Goal: Task Accomplishment & Management: Manage account settings

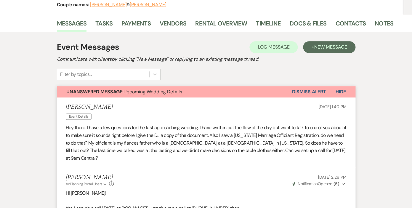
scroll to position [82, 0]
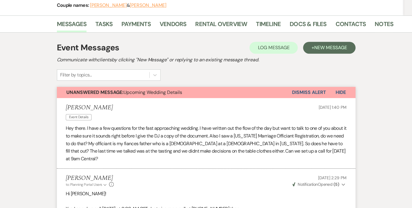
click at [317, 91] on button "Dismiss Alert" at bounding box center [309, 92] width 34 height 11
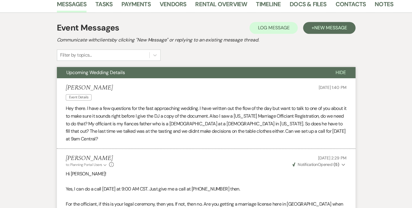
scroll to position [105, 0]
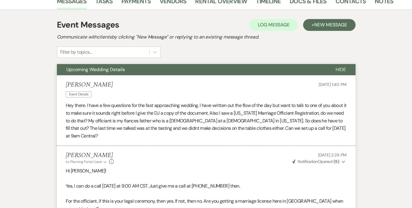
click at [340, 69] on span "Hide" at bounding box center [340, 69] width 10 height 6
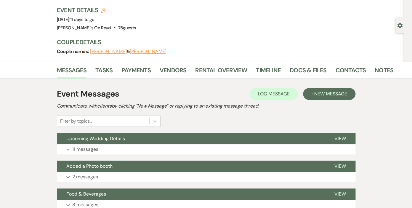
scroll to position [12, 0]
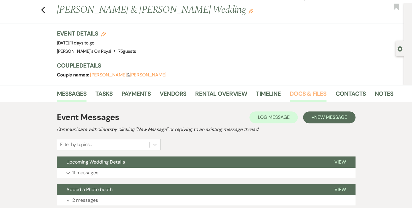
click at [311, 92] on link "Docs & Files" at bounding box center [307, 95] width 37 height 13
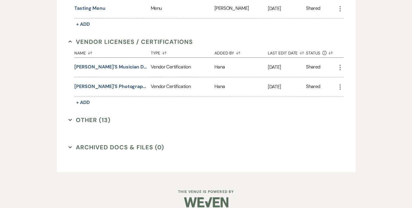
scroll to position [577, 0]
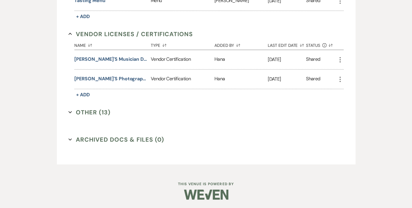
click at [86, 112] on button "Other (13) Expand" at bounding box center [89, 112] width 42 height 9
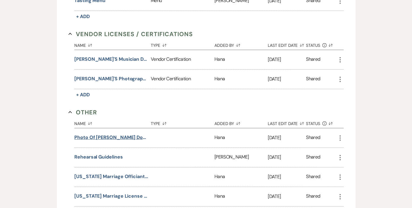
scroll to position [611, 0]
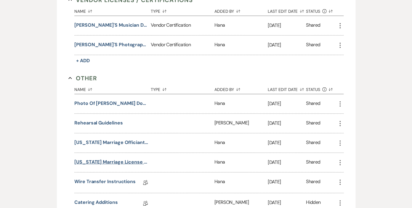
click at [116, 160] on button "Louisiana Marriage License Requirements" at bounding box center [111, 161] width 74 height 7
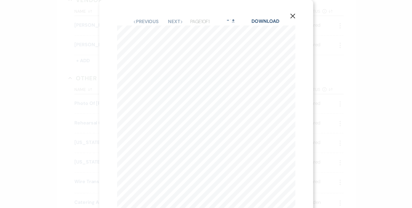
click at [235, 20] on button "+" at bounding box center [233, 20] width 5 height 5
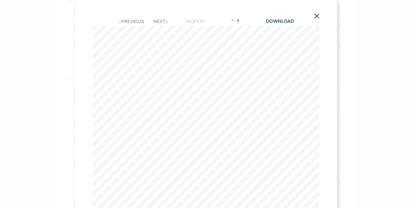
click at [240, 20] on button "+" at bounding box center [237, 20] width 5 height 5
click at [235, 20] on button "-" at bounding box center [232, 20] width 5 height 5
click at [240, 20] on button "+" at bounding box center [237, 20] width 5 height 5
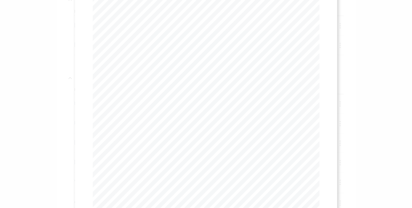
scroll to position [0, 0]
click at [317, 16] on use "button" at bounding box center [316, 16] width 5 height 5
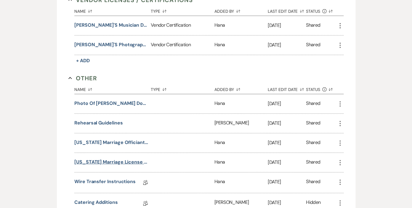
click at [120, 161] on button "Louisiana Marriage License Requirements" at bounding box center [111, 161] width 74 height 7
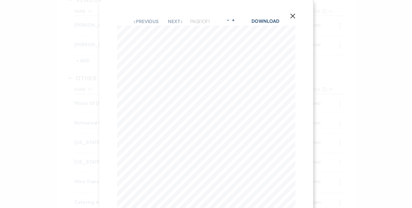
click at [293, 15] on icon "X" at bounding box center [292, 15] width 5 height 5
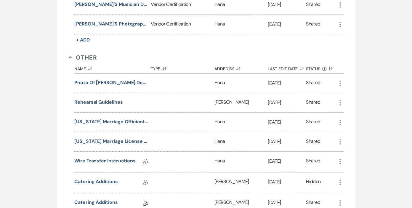
scroll to position [637, 0]
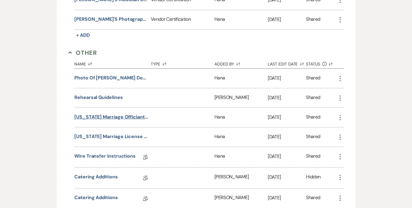
click at [131, 114] on button "Louisiana Marriage Officiant Registration Affidavit" at bounding box center [111, 116] width 74 height 7
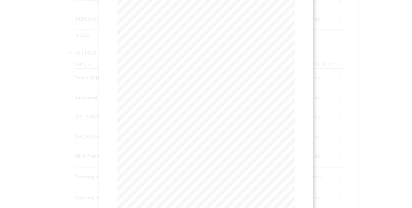
scroll to position [0, 0]
click at [235, 20] on button "+" at bounding box center [233, 20] width 5 height 5
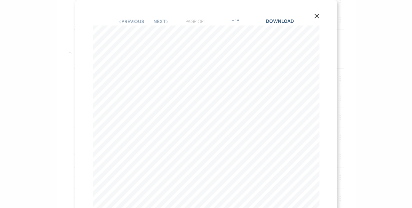
click at [240, 20] on button "+" at bounding box center [237, 20] width 5 height 5
click at [233, 21] on button "-" at bounding box center [232, 20] width 5 height 5
click at [314, 16] on icon "X" at bounding box center [316, 15] width 5 height 5
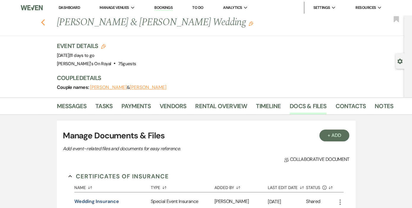
click at [43, 21] on use "button" at bounding box center [43, 22] width 4 height 7
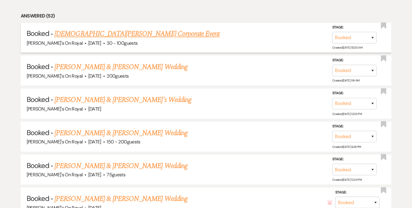
scroll to position [371, 0]
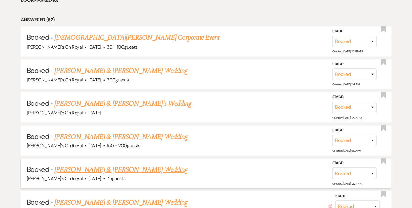
click at [121, 172] on link "Heather Miranda & Rob Coffman's Wedding" at bounding box center [120, 169] width 133 height 11
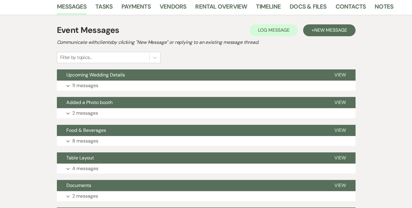
scroll to position [99, 0]
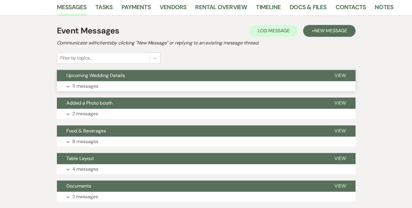
click at [93, 86] on p "11 messages" at bounding box center [85, 86] width 26 height 8
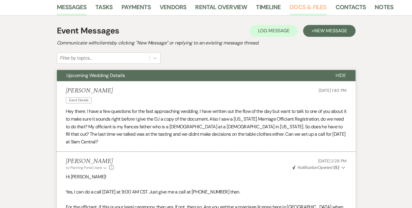
click at [303, 8] on link "Docs & Files" at bounding box center [307, 8] width 37 height 13
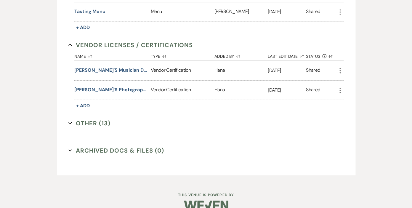
scroll to position [577, 0]
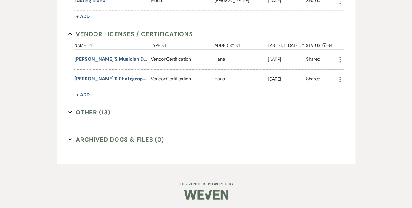
click at [106, 112] on button "Other (13) Expand" at bounding box center [89, 112] width 42 height 9
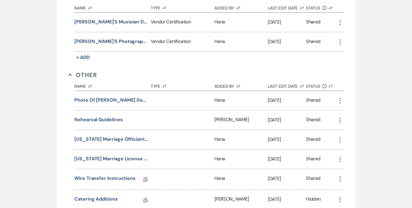
scroll to position [626, 0]
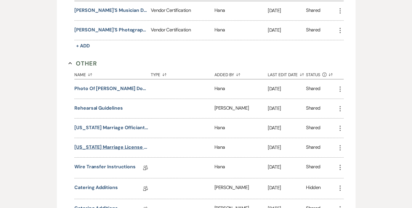
click at [113, 147] on button "Louisiana Marriage License Requirements" at bounding box center [111, 147] width 74 height 7
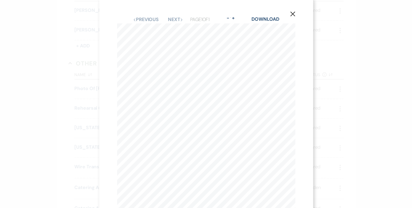
scroll to position [0, 0]
click at [235, 20] on button "+" at bounding box center [233, 20] width 5 height 5
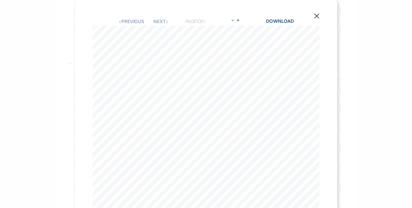
click at [316, 15] on use "button" at bounding box center [316, 16] width 5 height 5
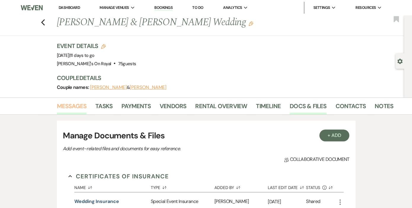
click at [77, 104] on link "Messages" at bounding box center [72, 107] width 30 height 13
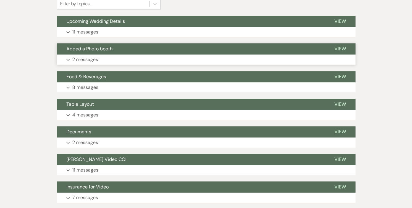
scroll to position [151, 0]
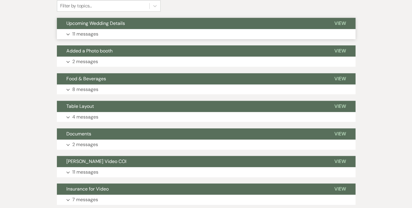
click at [93, 32] on p "11 messages" at bounding box center [85, 34] width 26 height 8
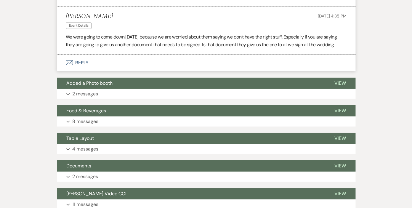
scroll to position [669, 0]
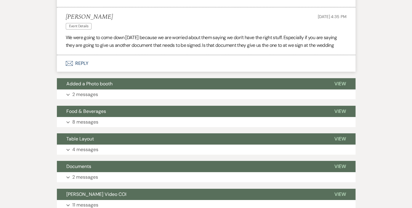
click at [83, 62] on button "Envelope Reply" at bounding box center [206, 63] width 298 height 17
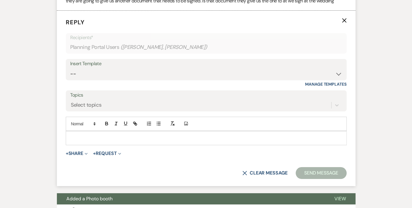
scroll to position [754, 0]
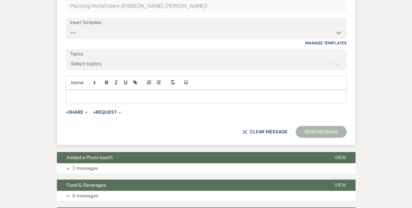
click at [92, 93] on div at bounding box center [206, 97] width 280 height 14
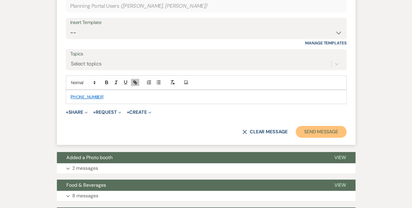
click at [318, 131] on button "Send Message" at bounding box center [320, 132] width 51 height 12
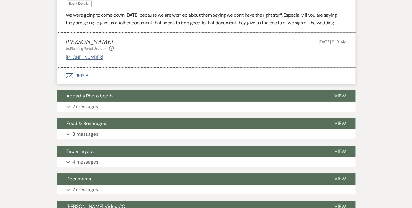
scroll to position [691, 0]
click at [80, 74] on button "Envelope Reply" at bounding box center [206, 75] width 298 height 17
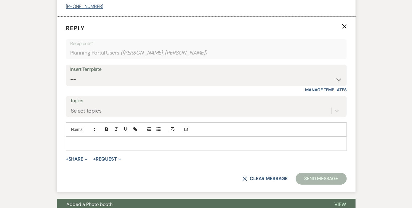
scroll to position [742, 0]
click at [88, 144] on p at bounding box center [205, 143] width 271 height 7
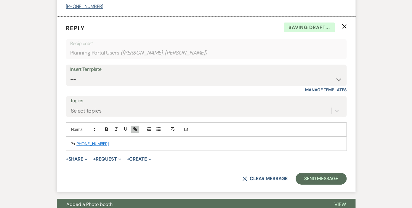
scroll to position [745, 0]
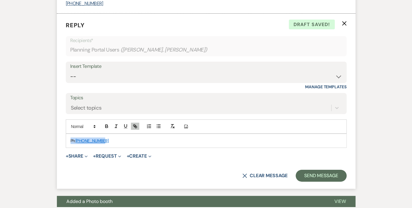
drag, startPoint x: 108, startPoint y: 142, endPoint x: 60, endPoint y: 140, distance: 47.7
click at [66, 140] on div "Ph: 504-593-5100" at bounding box center [206, 141] width 280 height 14
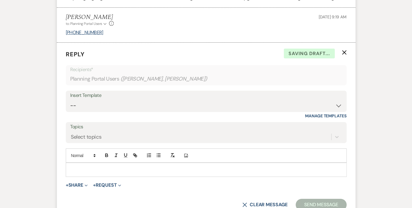
scroll to position [711, 0]
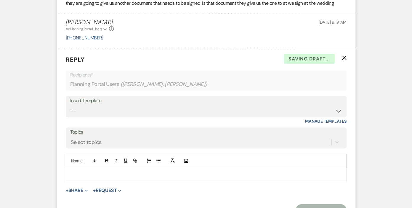
click at [344, 56] on icon "X" at bounding box center [344, 57] width 5 height 5
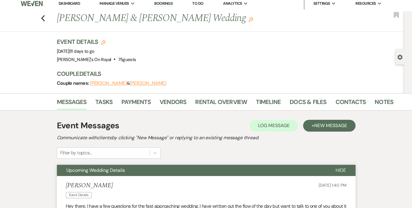
scroll to position [0, 0]
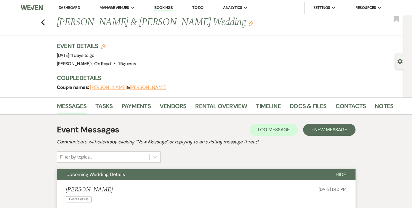
click at [41, 21] on div "Previous Heather Miranda & Rob Coffman's Wedding Edit Bookmark" at bounding box center [200, 25] width 407 height 20
click at [42, 22] on use "button" at bounding box center [43, 22] width 4 height 7
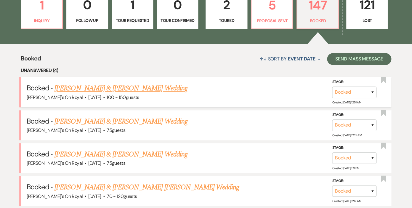
scroll to position [193, 0]
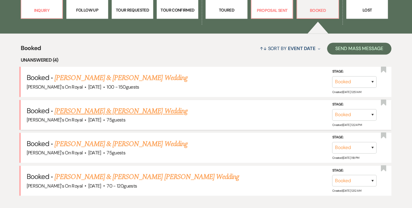
click at [129, 112] on link "Heather Miranda & Rob Coffman's Wedding" at bounding box center [120, 111] width 133 height 11
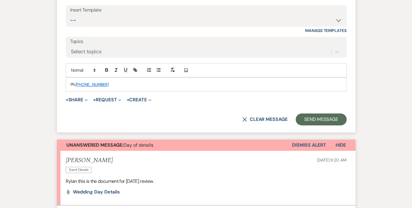
scroll to position [812, 0]
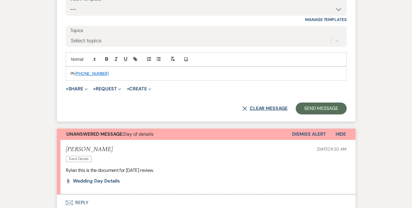
click at [260, 108] on button "X Clear message" at bounding box center [264, 108] width 45 height 5
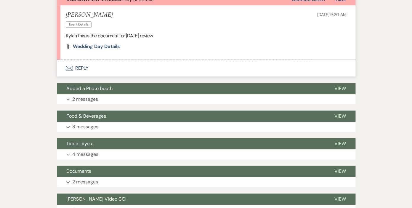
scroll to position [939, 0]
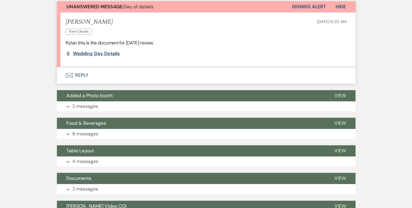
click at [106, 53] on span "Wedding day details" at bounding box center [96, 53] width 47 height 6
click at [93, 53] on span "Wedding day details" at bounding box center [96, 53] width 47 height 6
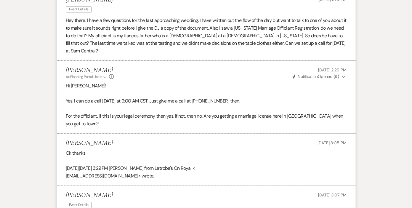
scroll to position [86, 0]
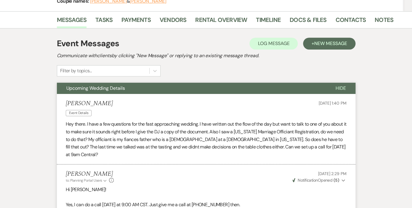
click at [338, 85] on span "Hide" at bounding box center [340, 88] width 10 height 6
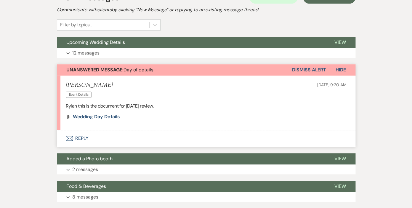
scroll to position [187, 0]
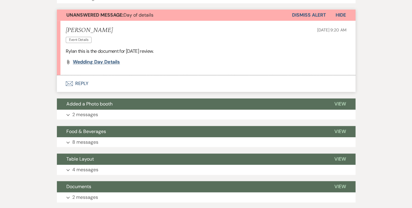
click at [100, 62] on span "Wedding day details" at bounding box center [96, 62] width 47 height 6
click at [381, 17] on div "Messages Tasks Payments Vendors Rental Overview Timeline Docs & Files Contacts …" at bounding box center [206, 158] width 412 height 494
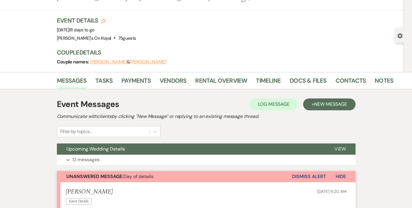
scroll to position [0, 0]
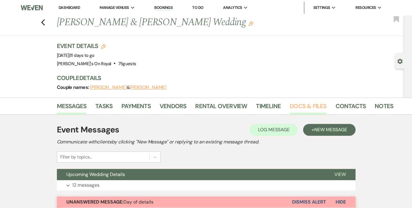
click at [301, 106] on link "Docs & Files" at bounding box center [307, 107] width 37 height 13
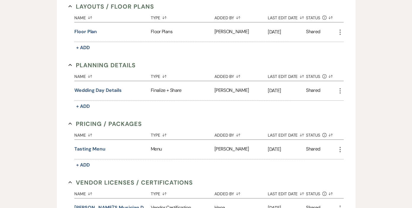
scroll to position [490, 0]
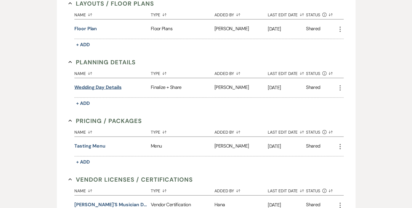
click at [91, 87] on button "Wedding day details" at bounding box center [97, 87] width 47 height 7
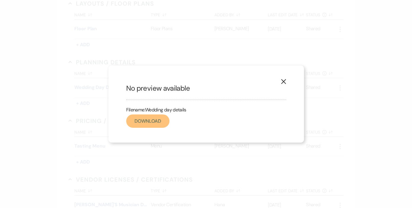
click at [150, 121] on link "Download" at bounding box center [147, 120] width 43 height 13
click at [283, 82] on use "button" at bounding box center [283, 81] width 5 height 5
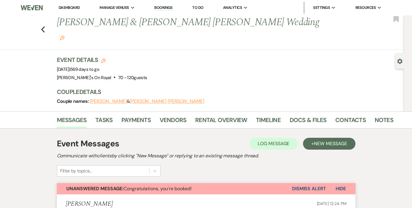
scroll to position [764, 0]
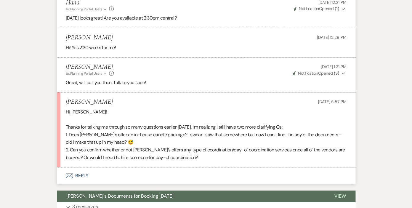
click at [81, 167] on button "Envelope Reply" at bounding box center [206, 175] width 298 height 17
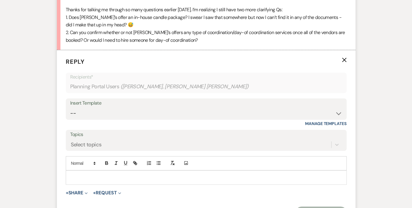
scroll to position [885, 0]
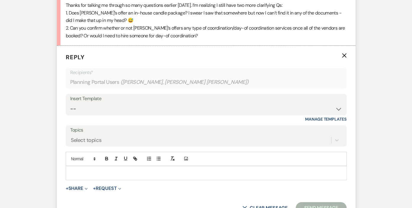
click at [91, 170] on p at bounding box center [205, 173] width 271 height 7
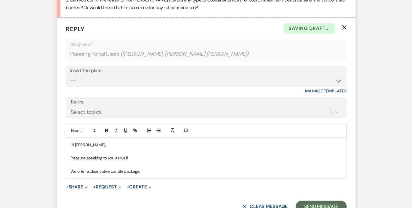
scroll to position [914, 0]
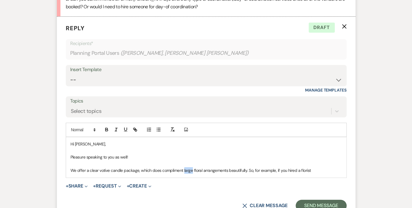
drag, startPoint x: 191, startPoint y: 149, endPoint x: 183, endPoint y: 149, distance: 8.3
click at [183, 167] on p "We offer a clear votive candle package, which does compliment large floral arra…" at bounding box center [205, 170] width 271 height 7
click at [308, 167] on p "We offer a clear votive candle package, which does compliment floral arrangemen…" at bounding box center [205, 170] width 271 height 7
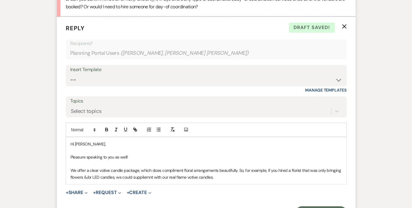
click at [186, 167] on p "We offer a clear votive candle package, which does compliment floral arrangemen…" at bounding box center [205, 173] width 271 height 13
click at [244, 167] on p "We offer a clear votive candle package, which does compliment floral arrangemen…" at bounding box center [205, 173] width 271 height 13
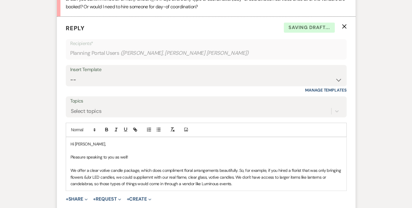
click at [149, 167] on p "We offer a clear votive candle package, which does compliment floral arrangemen…" at bounding box center [205, 177] width 271 height 20
click at [242, 167] on p "We offer a clear votive candle package, which does compliment floral arrangemen…" at bounding box center [205, 177] width 271 height 20
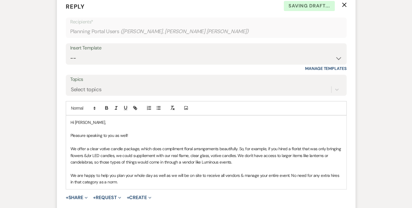
scroll to position [942, 0]
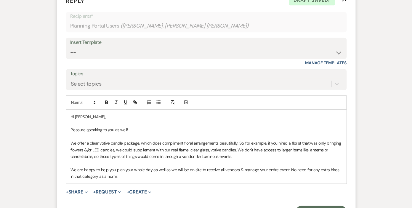
click at [237, 140] on p "We offer a clear votive candle package, which does compliment floral arrangemen…" at bounding box center [205, 150] width 271 height 20
click at [283, 140] on p "We offer a clear votive candle package, which does compliment floral arrangemen…" at bounding box center [205, 150] width 271 height 20
click at [300, 140] on p "We offer a clear votive candle package, which does compliment floral arrangemen…" at bounding box center [205, 150] width 271 height 20
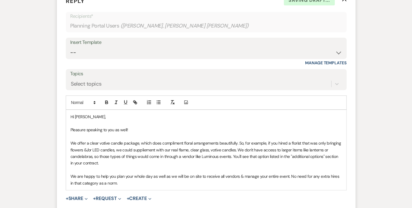
click at [120, 173] on p "We are happy to help you plan your whole day as well as we will be on site to r…" at bounding box center [205, 179] width 271 height 13
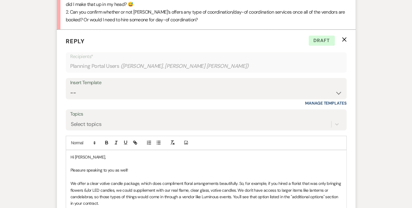
scroll to position [807, 0]
